Goal: Task Accomplishment & Management: Manage account settings

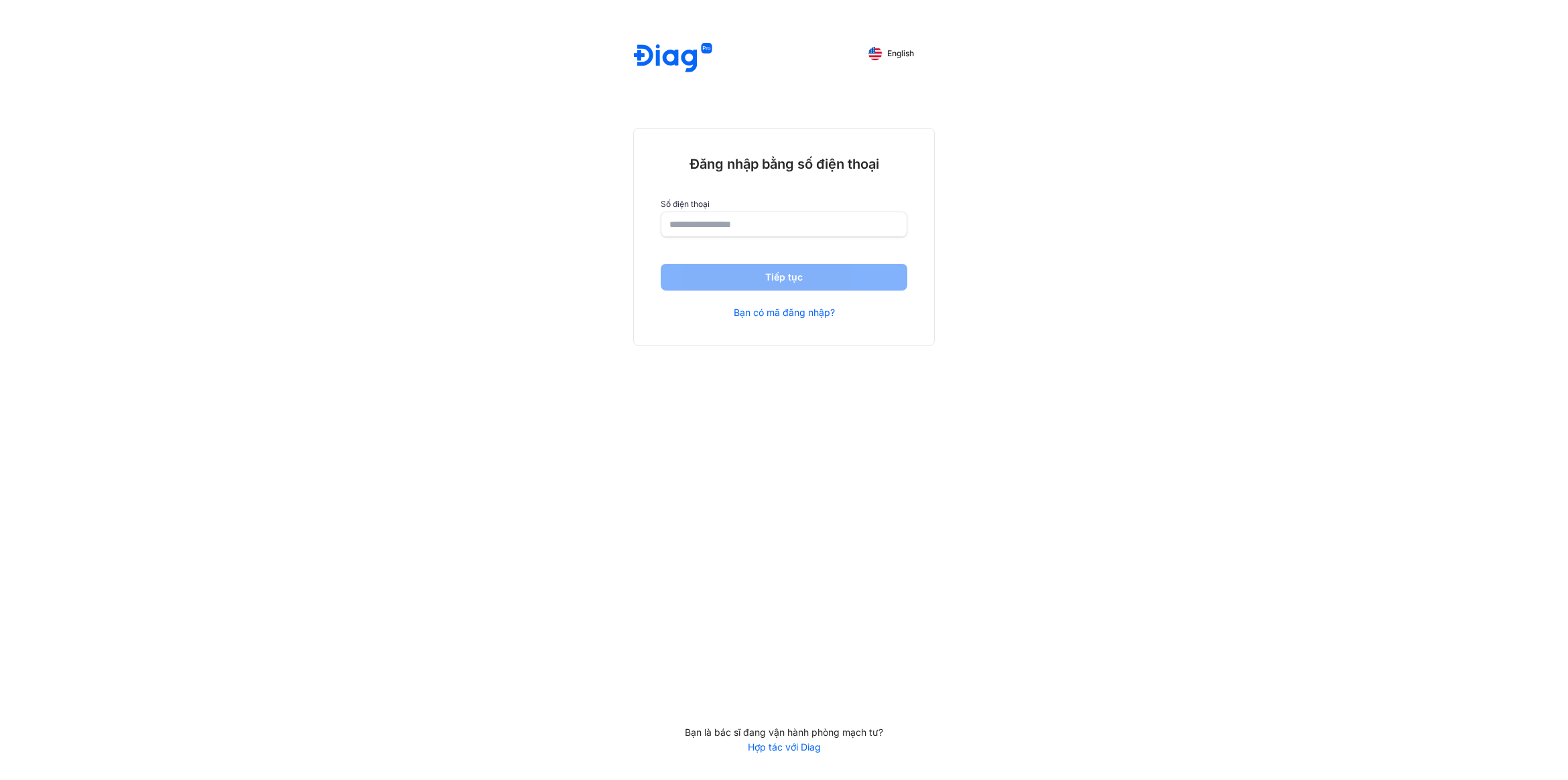
click at [754, 233] on input "number" at bounding box center [784, 224] width 229 height 24
type input "**********"
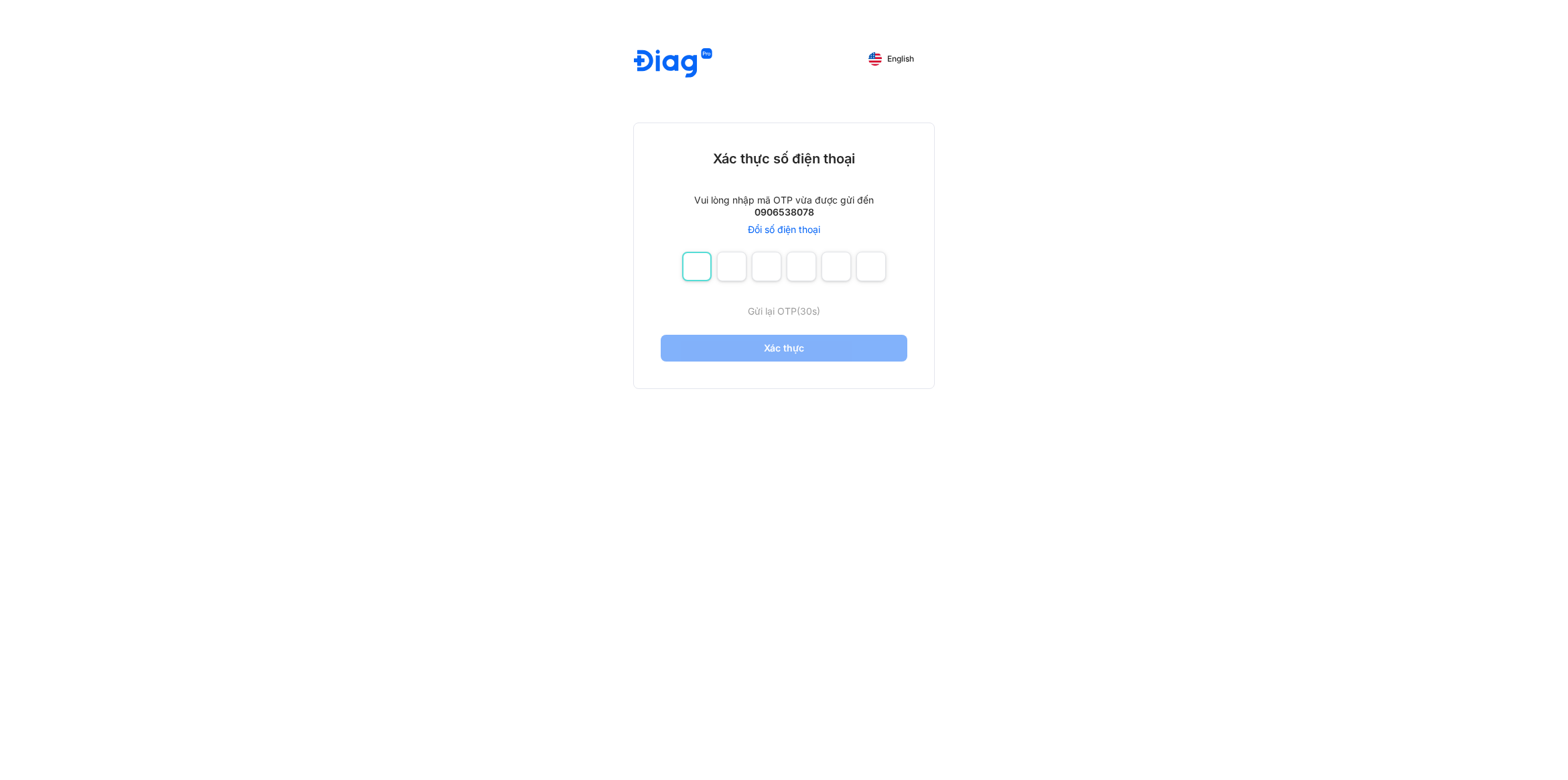
click at [696, 270] on input "number" at bounding box center [696, 266] width 29 height 29
click at [696, 269] on input "number" at bounding box center [696, 266] width 29 height 29
type input "*"
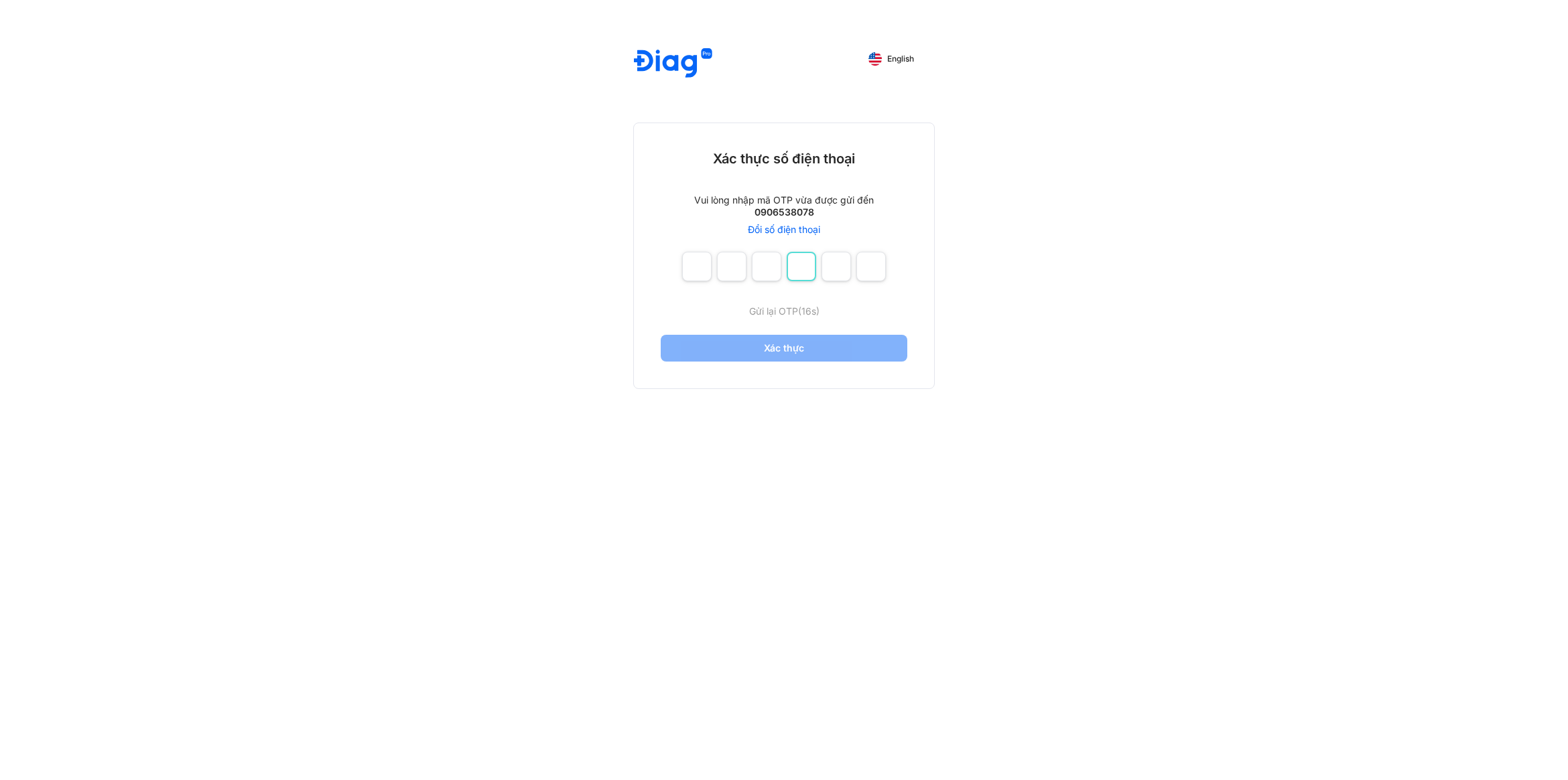
type input "*"
